Goal: Information Seeking & Learning: Learn about a topic

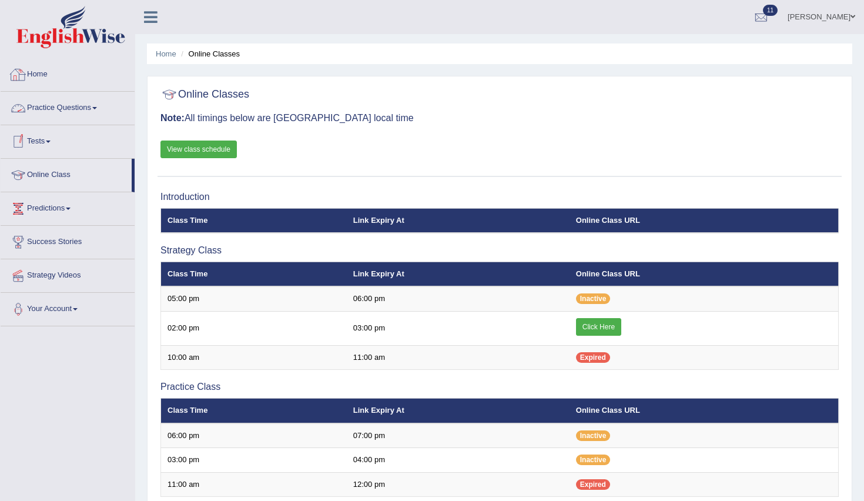
click at [46, 74] on link "Home" at bounding box center [68, 72] width 134 height 29
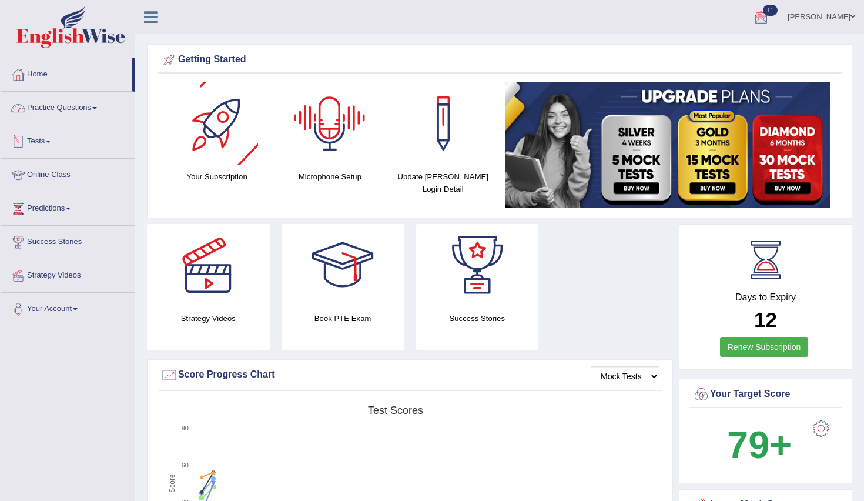
click at [42, 113] on link "Practice Questions" at bounding box center [68, 106] width 134 height 29
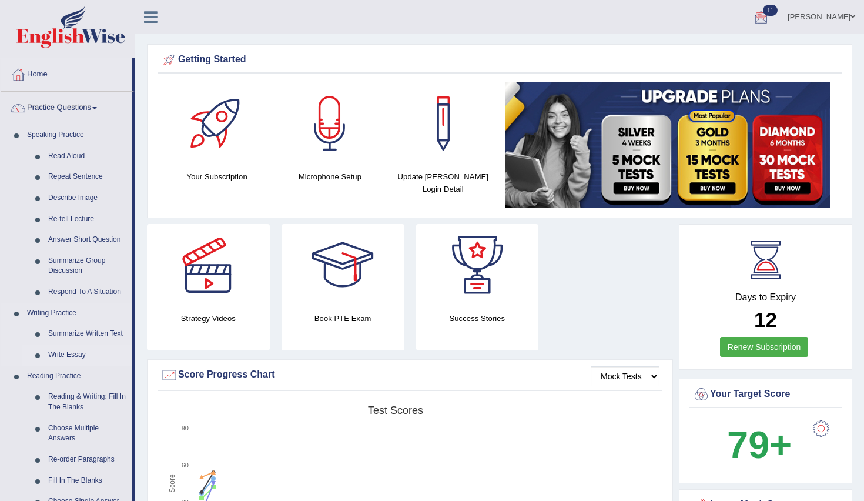
click at [72, 350] on link "Write Essay" at bounding box center [87, 354] width 89 height 21
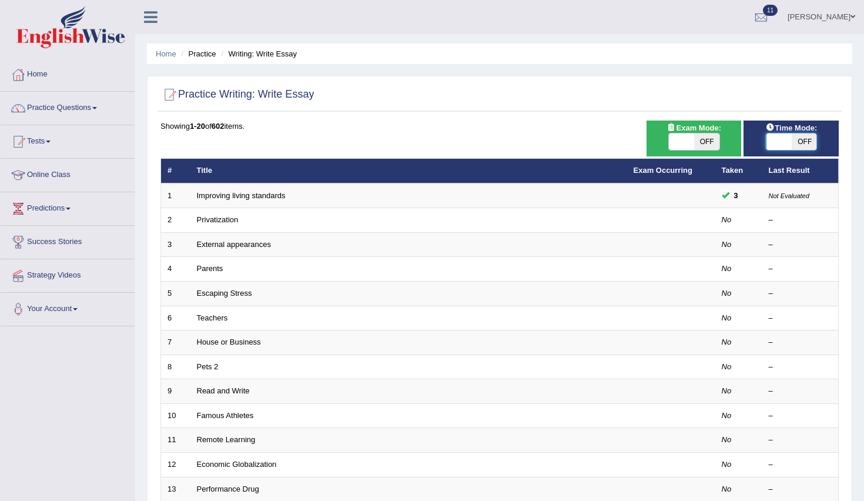
click at [783, 139] on span at bounding box center [779, 141] width 25 height 16
click at [798, 145] on span "OFF" at bounding box center [803, 141] width 25 height 16
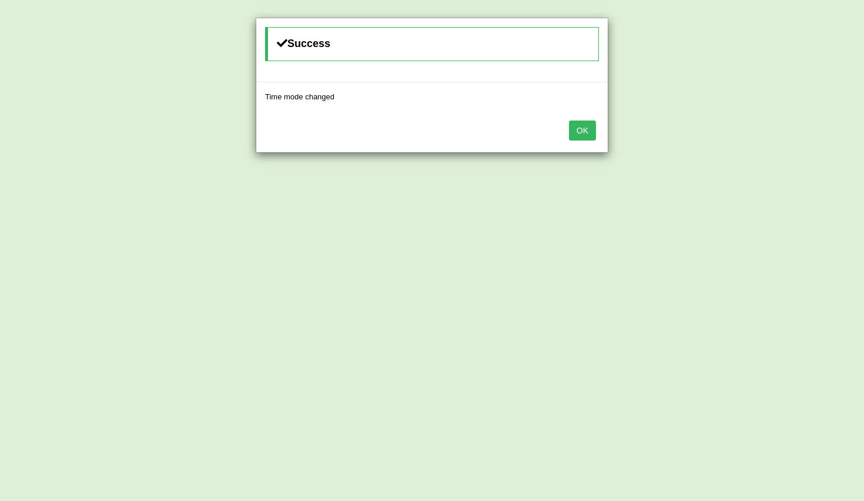
click at [581, 129] on button "OK" at bounding box center [582, 131] width 27 height 20
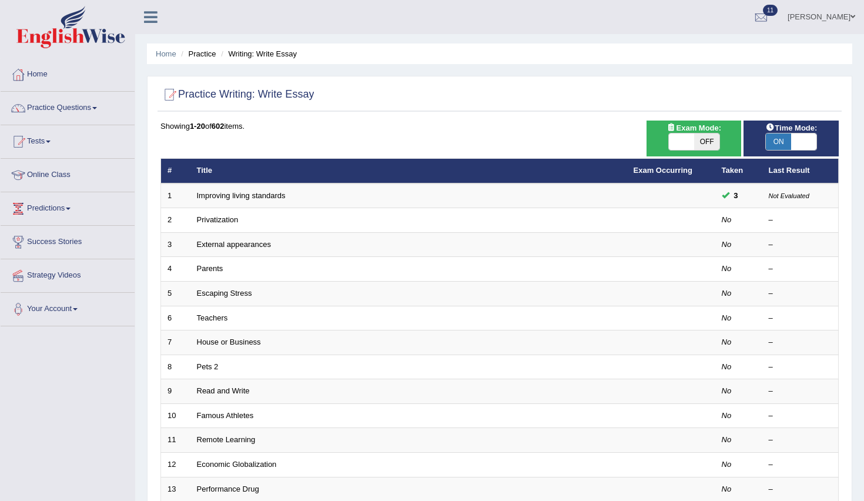
click at [788, 140] on span "ON" at bounding box center [778, 141] width 25 height 16
checkbox input "false"
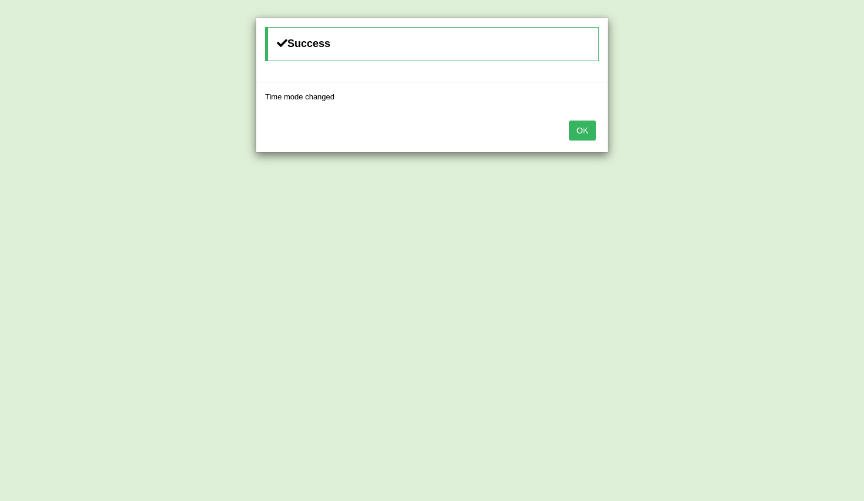
click at [597, 131] on div "OK" at bounding box center [432, 131] width 352 height 41
click at [580, 131] on button "OK" at bounding box center [582, 131] width 27 height 20
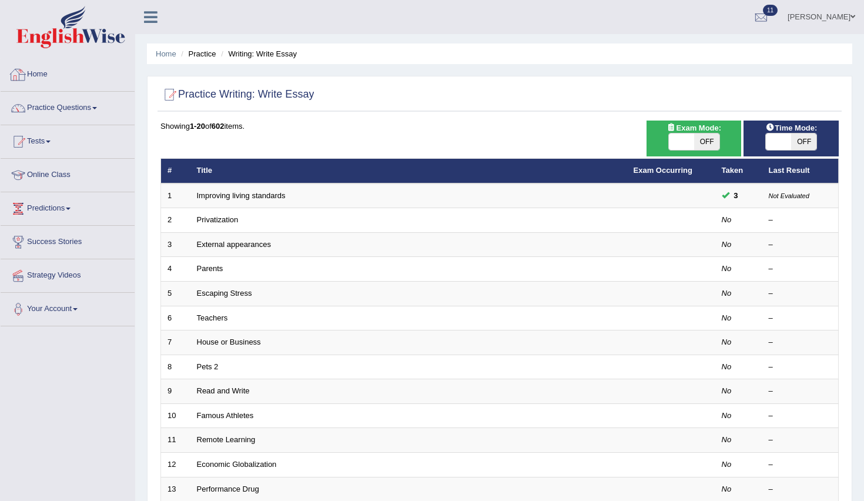
click at [43, 72] on link "Home" at bounding box center [68, 72] width 134 height 29
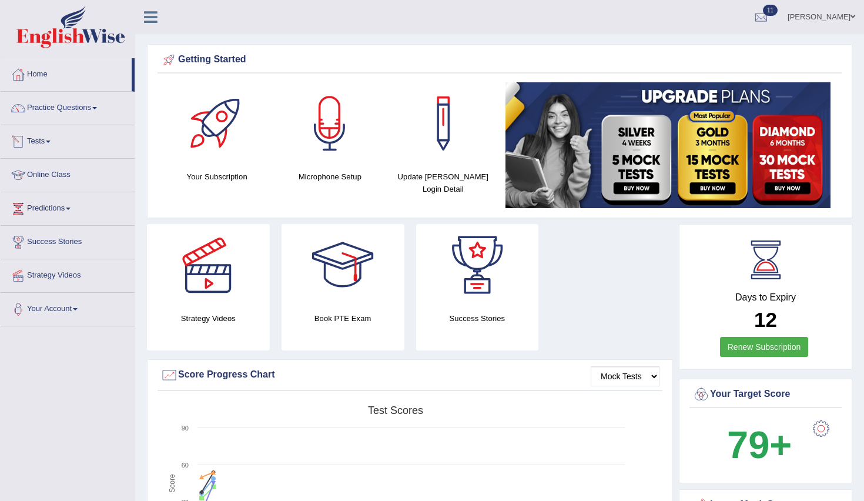
click at [84, 105] on link "Practice Questions" at bounding box center [68, 106] width 134 height 29
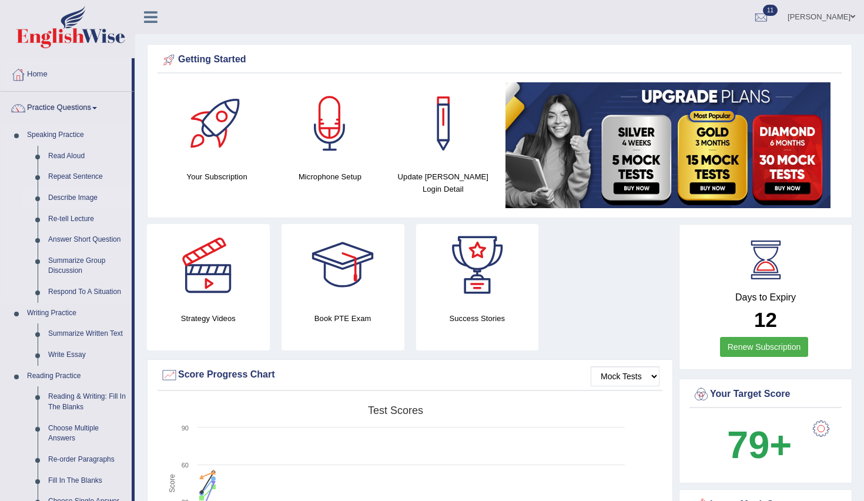
click at [61, 198] on link "Describe Image" at bounding box center [87, 198] width 89 height 21
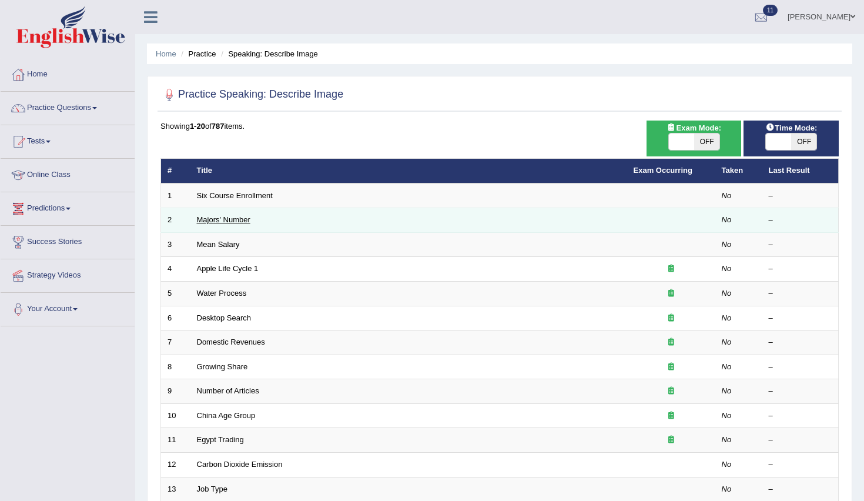
click at [220, 222] on link "Majors' Number" at bounding box center [223, 219] width 53 height 9
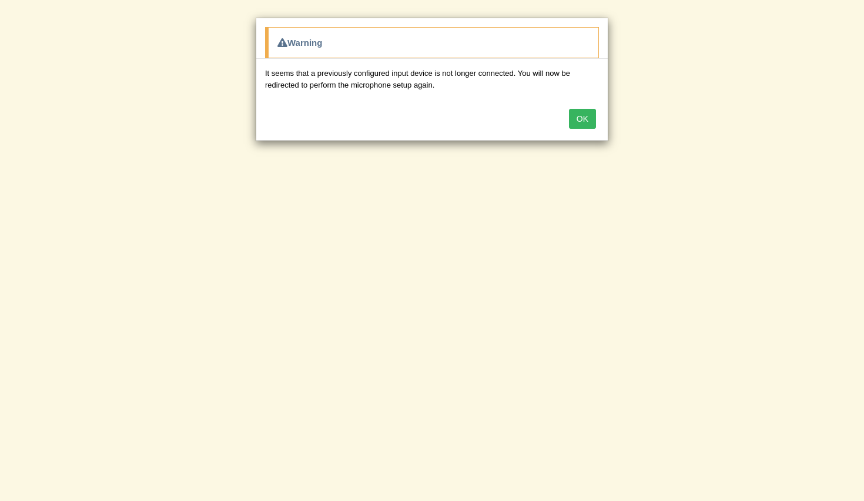
click at [580, 114] on button "OK" at bounding box center [582, 119] width 27 height 20
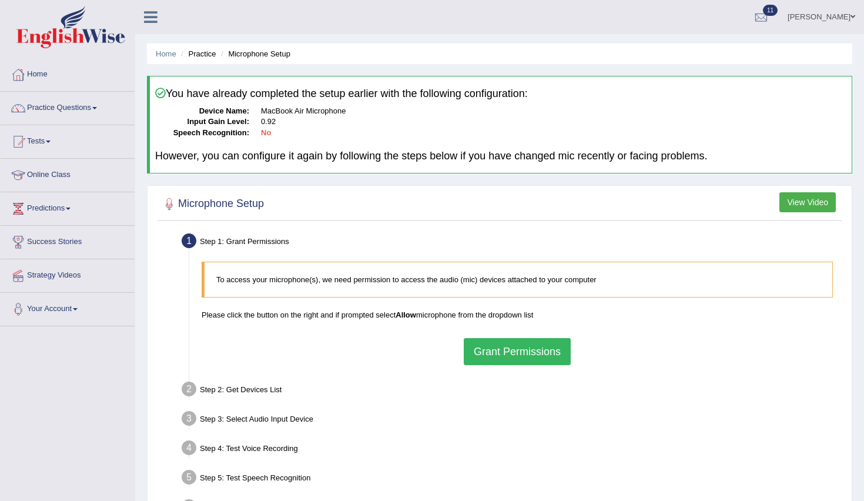
click at [513, 357] on button "Grant Permissions" at bounding box center [517, 351] width 107 height 27
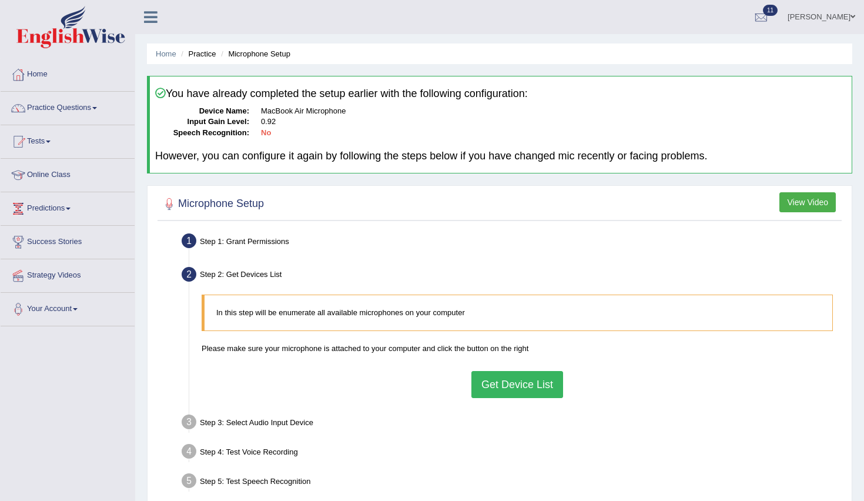
click at [520, 387] on button "Get Device List" at bounding box center [517, 384] width 92 height 27
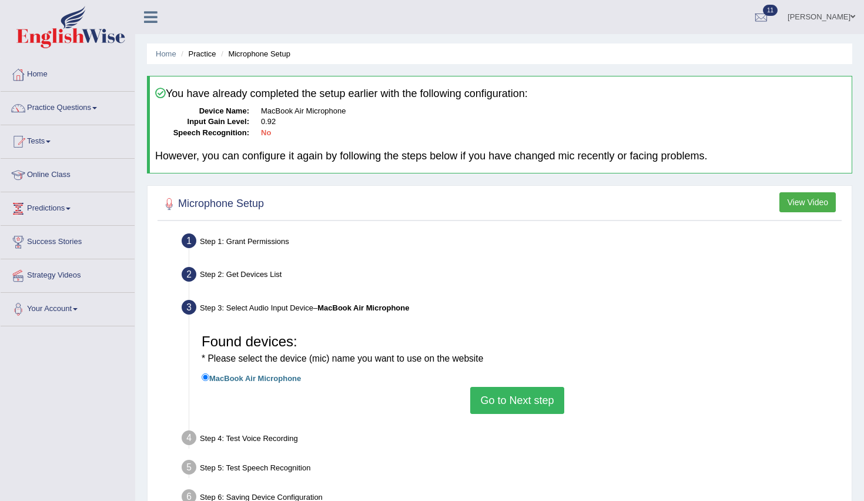
click at [528, 403] on button "Go to Next step" at bounding box center [516, 400] width 93 height 27
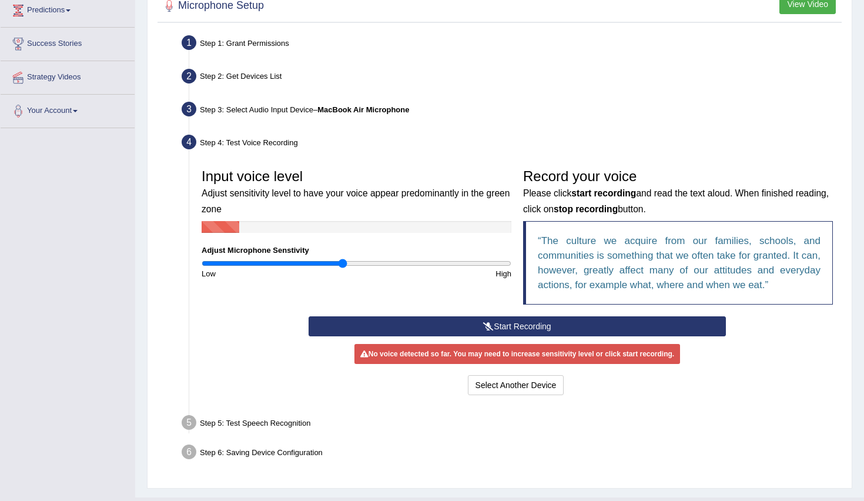
scroll to position [216, 0]
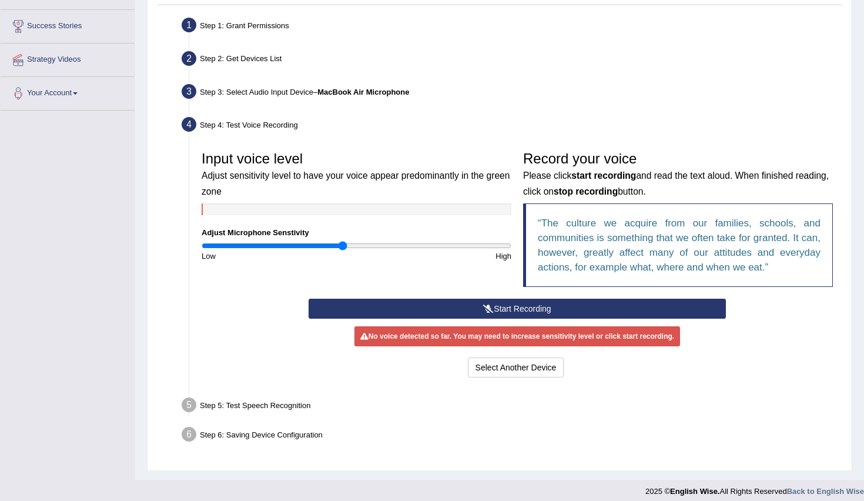
click at [466, 308] on button "Start Recording" at bounding box center [517, 309] width 417 height 20
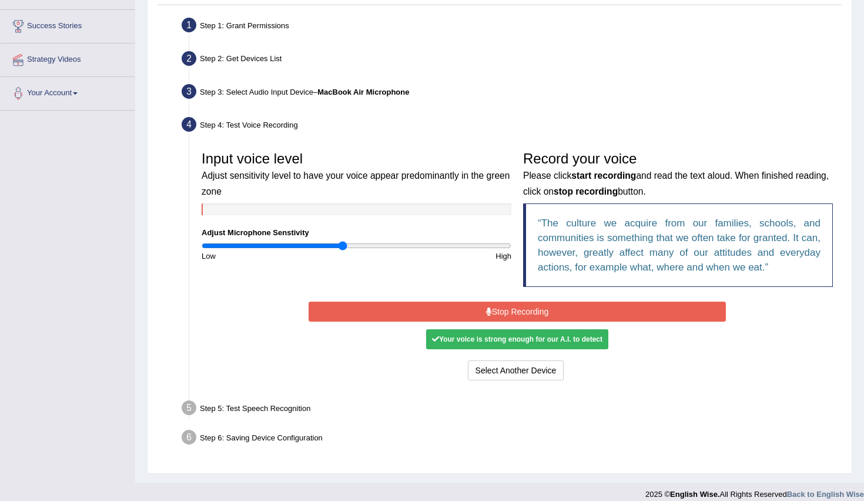
click at [466, 310] on button "Stop Recording" at bounding box center [517, 312] width 417 height 20
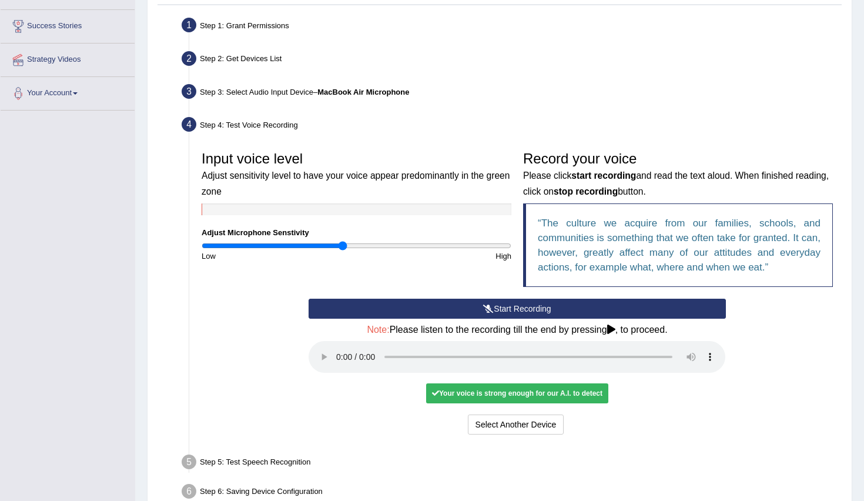
click at [341, 347] on audio at bounding box center [517, 357] width 417 height 32
click at [573, 414] on button "Voice is ok. Go to Next step" at bounding box center [567, 424] width 116 height 20
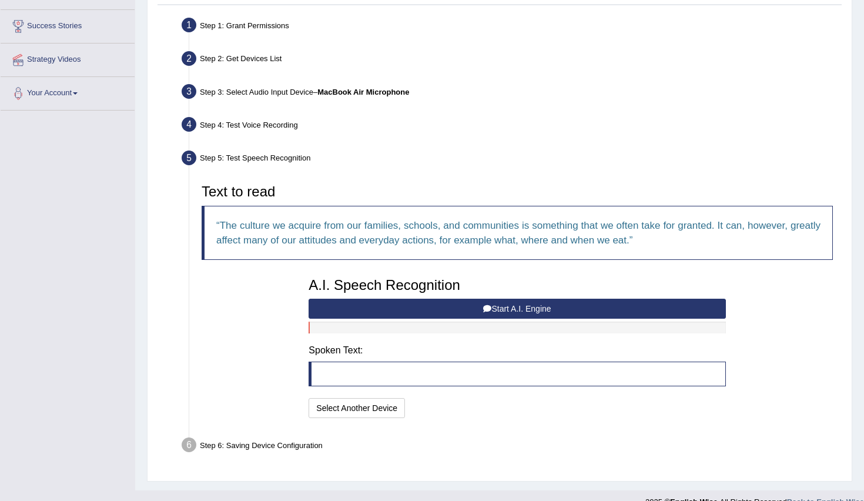
click at [534, 309] on button "Start A.I. Engine" at bounding box center [517, 309] width 417 height 20
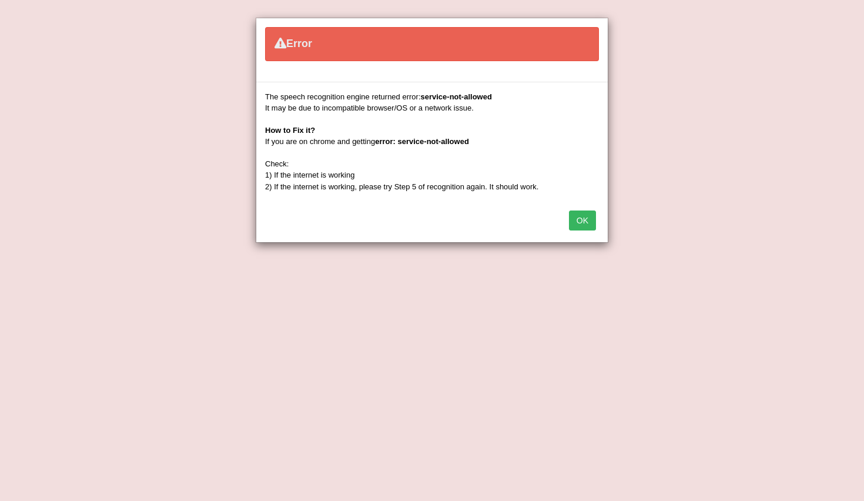
click at [584, 218] on button "OK" at bounding box center [582, 220] width 27 height 20
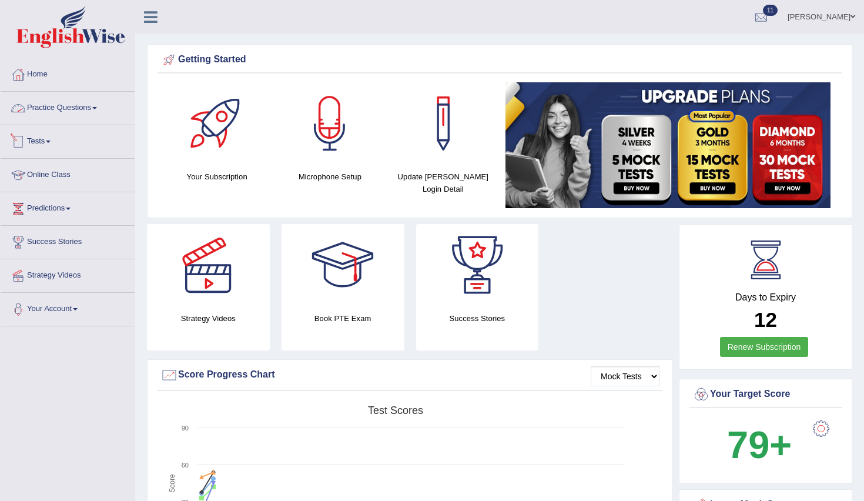
click at [44, 110] on link "Practice Questions" at bounding box center [68, 106] width 134 height 29
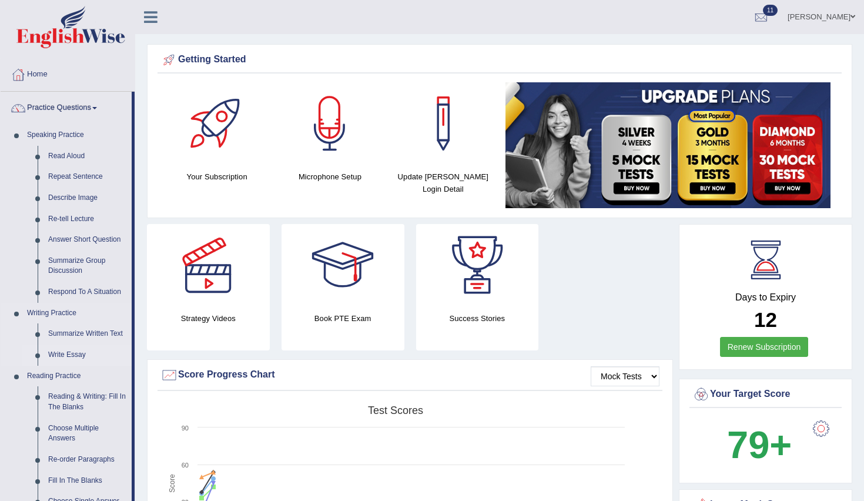
click at [74, 349] on link "Write Essay" at bounding box center [87, 354] width 89 height 21
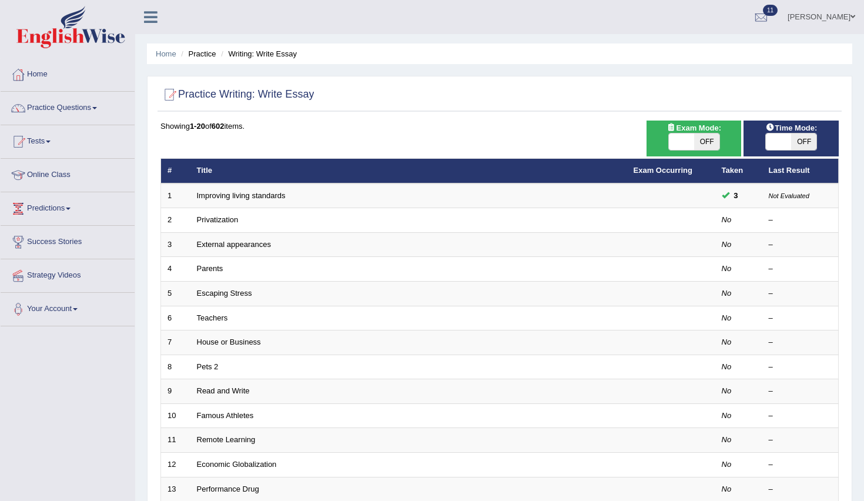
click at [791, 150] on div "Time Mode: ON OFF" at bounding box center [791, 139] width 95 height 36
click at [800, 141] on span "OFF" at bounding box center [803, 141] width 25 height 16
checkbox input "true"
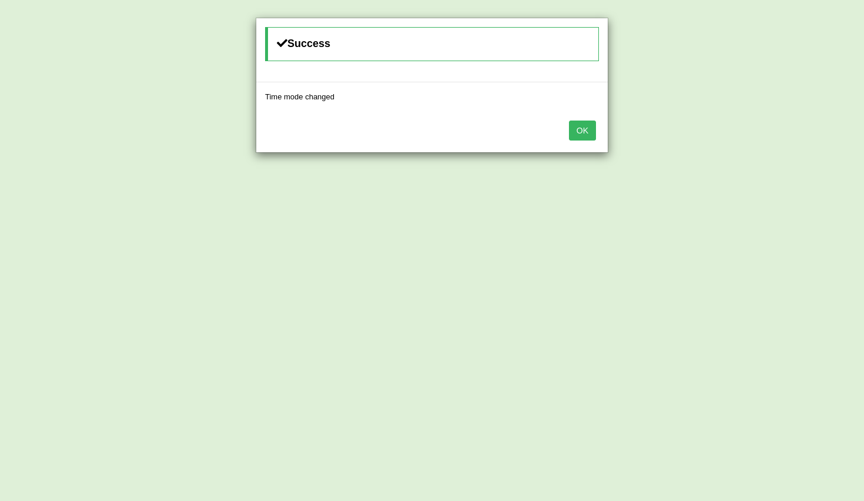
click at [591, 129] on button "OK" at bounding box center [582, 131] width 27 height 20
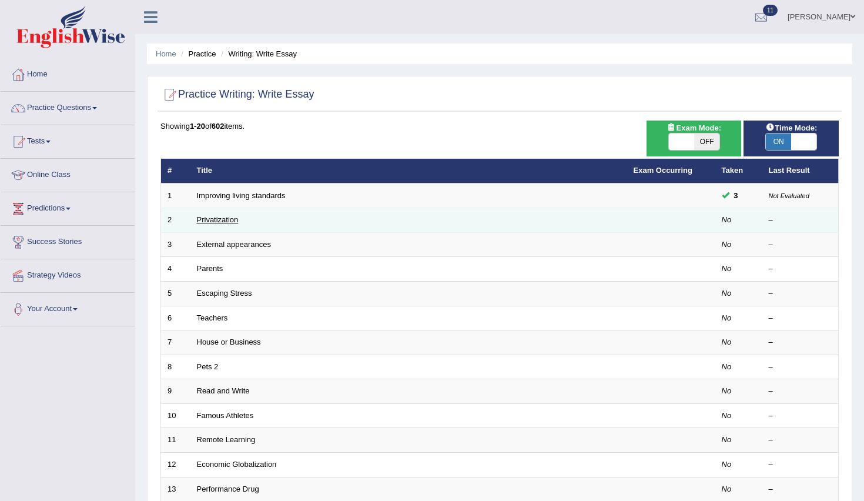
click at [220, 216] on link "Privatization" at bounding box center [218, 219] width 42 height 9
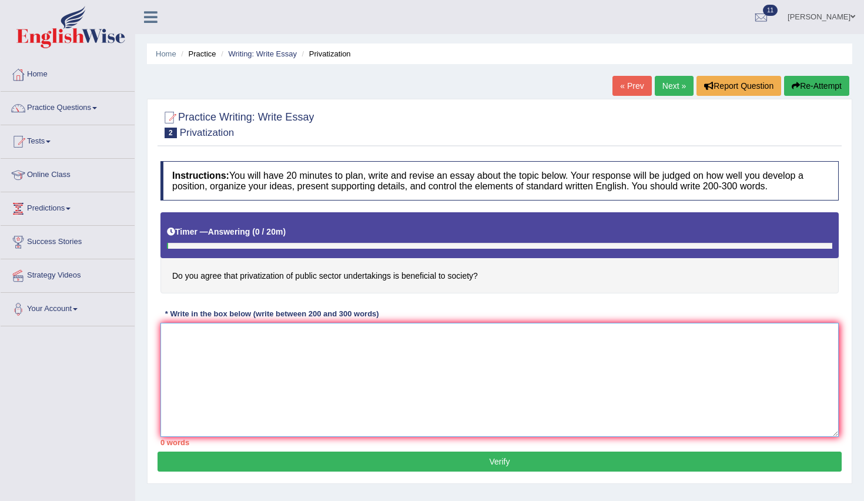
click at [267, 333] on textarea at bounding box center [499, 380] width 678 height 114
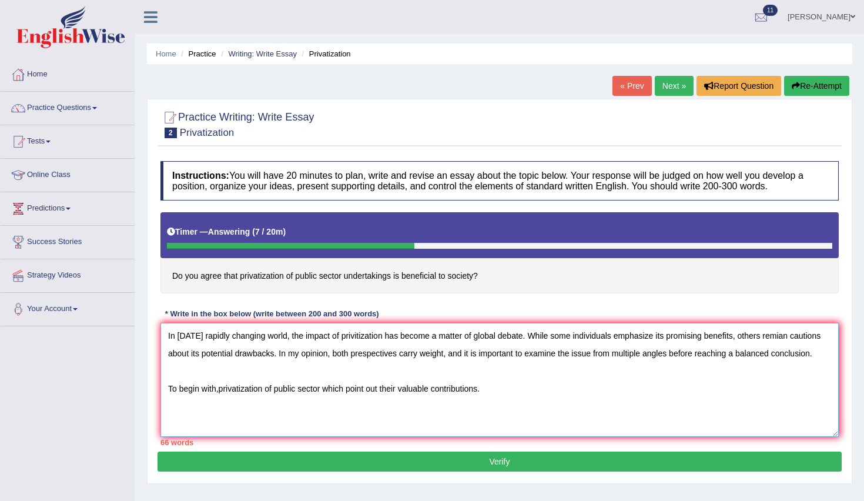
type textarea "In today's rapidly changing world, the impact of privitization has become a mat…"
